Goal: Task Accomplishment & Management: Manage account settings

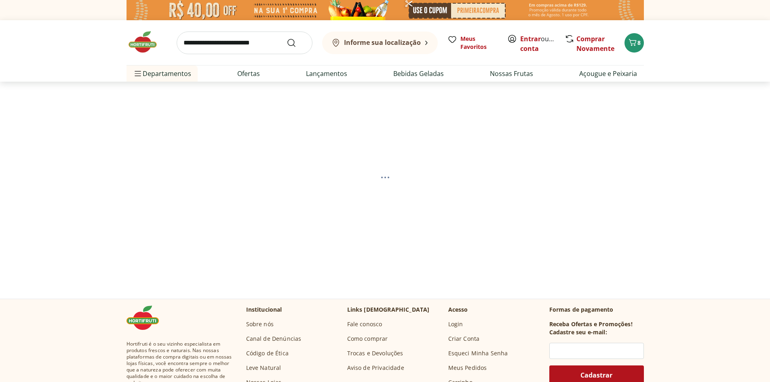
select select "**********"
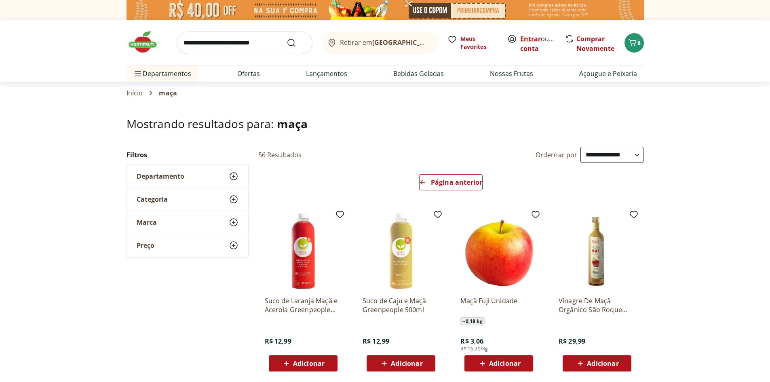
click at [531, 40] on link "Entrar" at bounding box center [530, 38] width 21 height 9
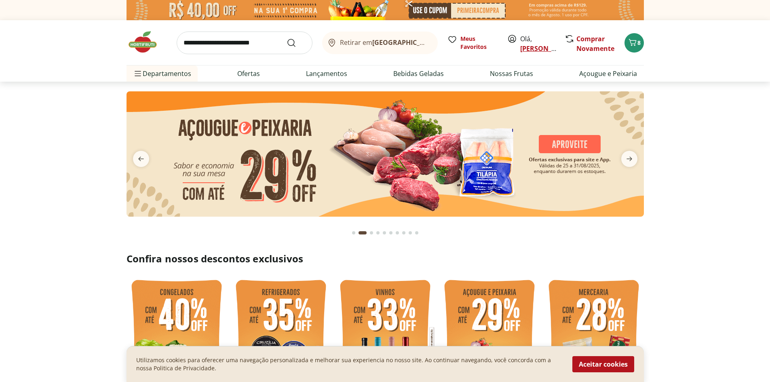
click at [526, 46] on link "Elisa" at bounding box center [546, 48] width 53 height 9
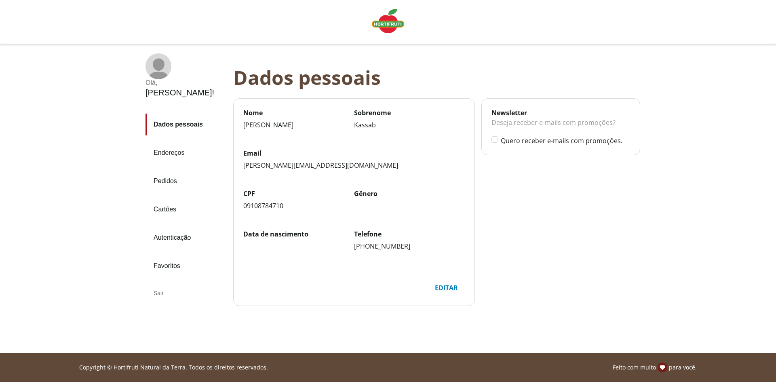
click at [175, 170] on link "Pedidos" at bounding box center [186, 181] width 81 height 22
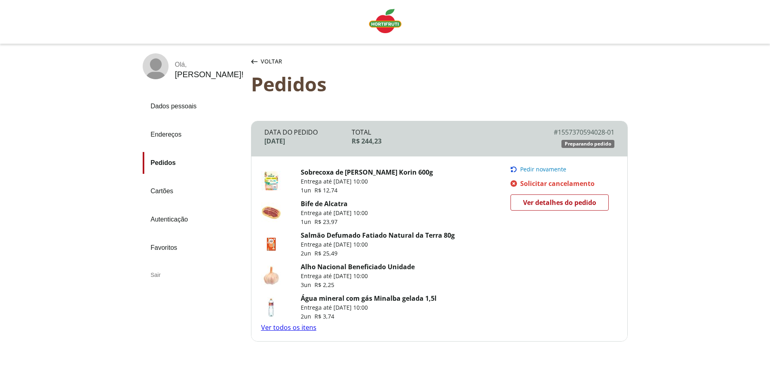
click at [601, 207] on link "Ver detalhes do pedido" at bounding box center [560, 202] width 98 height 16
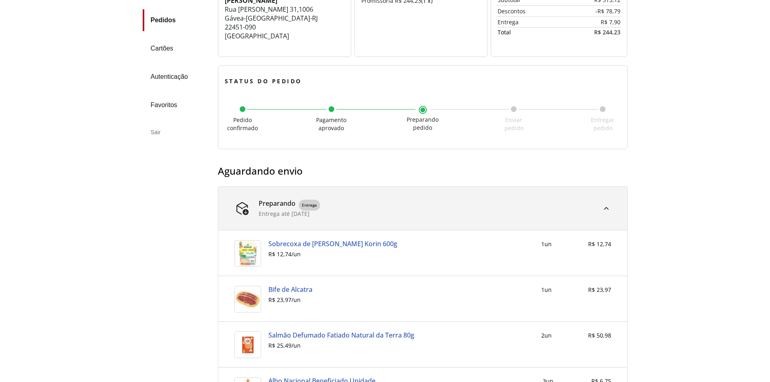
scroll to position [40, 0]
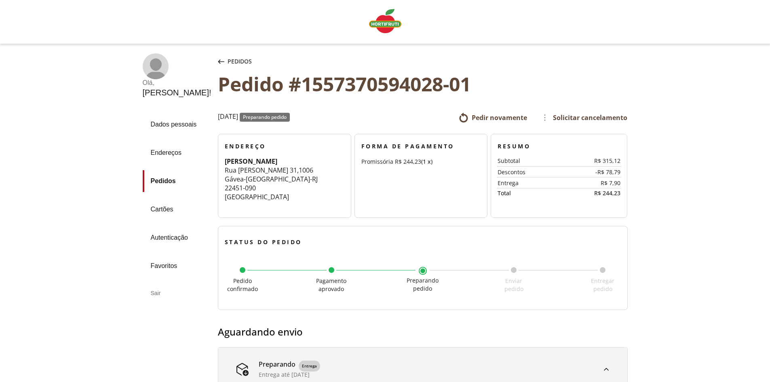
click at [546, 113] on span "Solicitar cancelamento" at bounding box center [583, 117] width 87 height 13
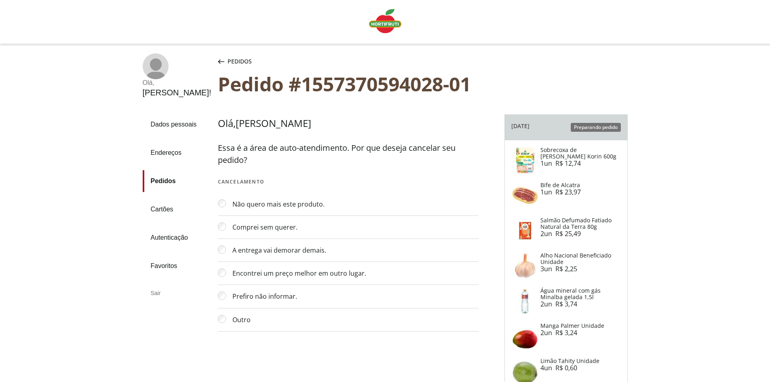
click at [165, 142] on link "Endereços" at bounding box center [177, 153] width 69 height 22
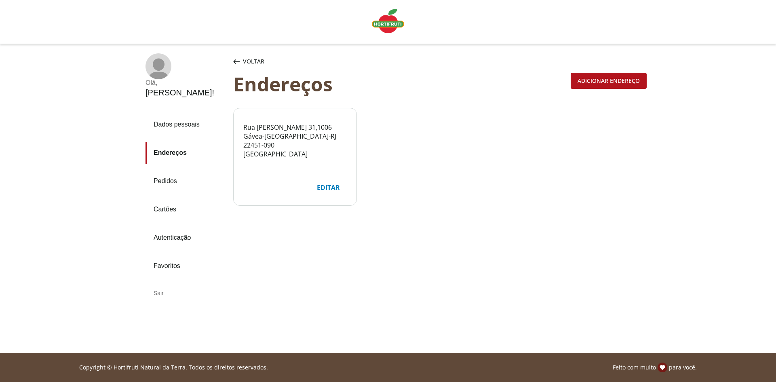
click at [170, 114] on link "Dados pessoais" at bounding box center [186, 125] width 81 height 22
